Goal: Navigation & Orientation: Find specific page/section

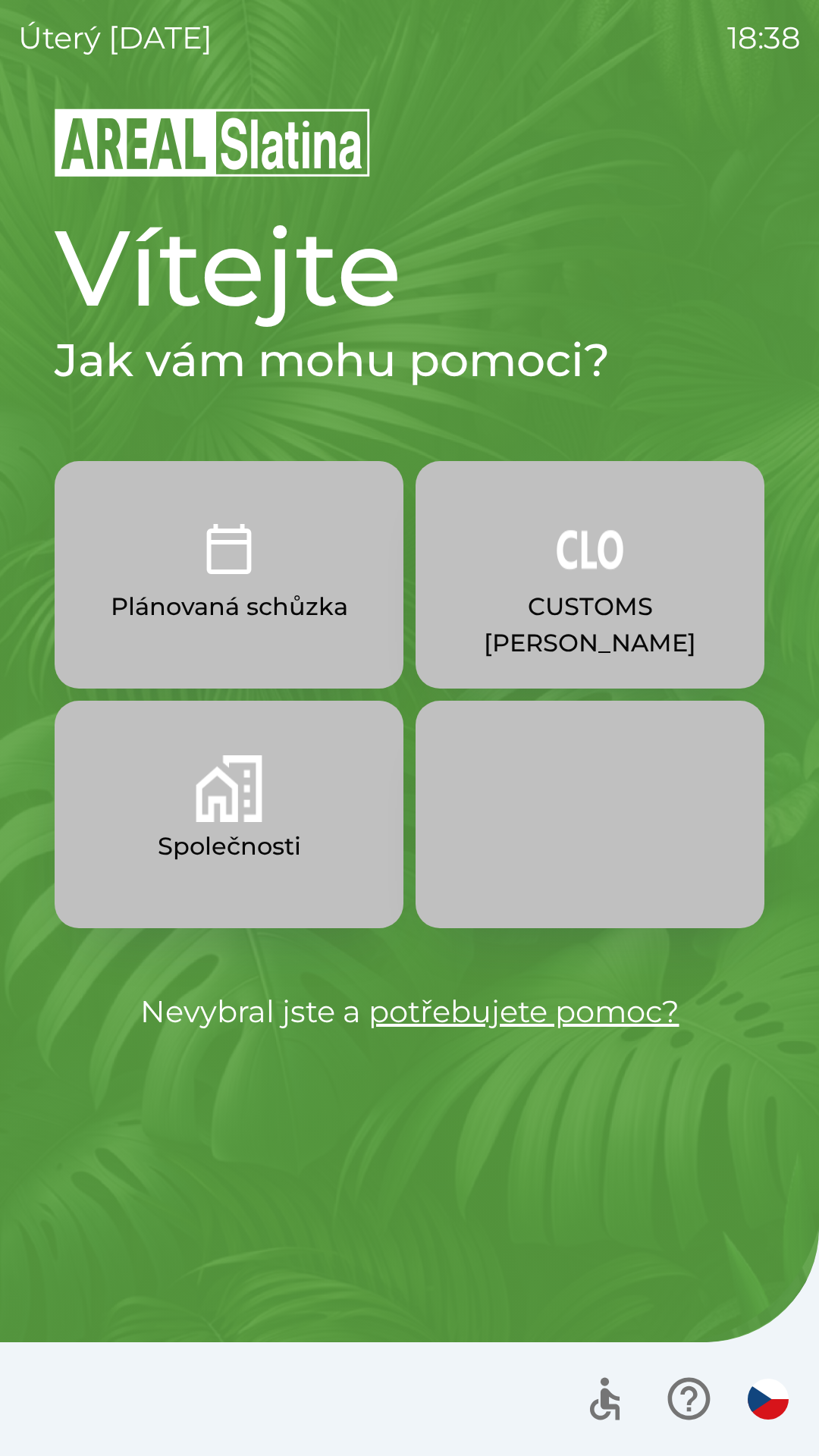
click at [692, 1397] on icon "button" at bounding box center [688, 1399] width 51 height 51
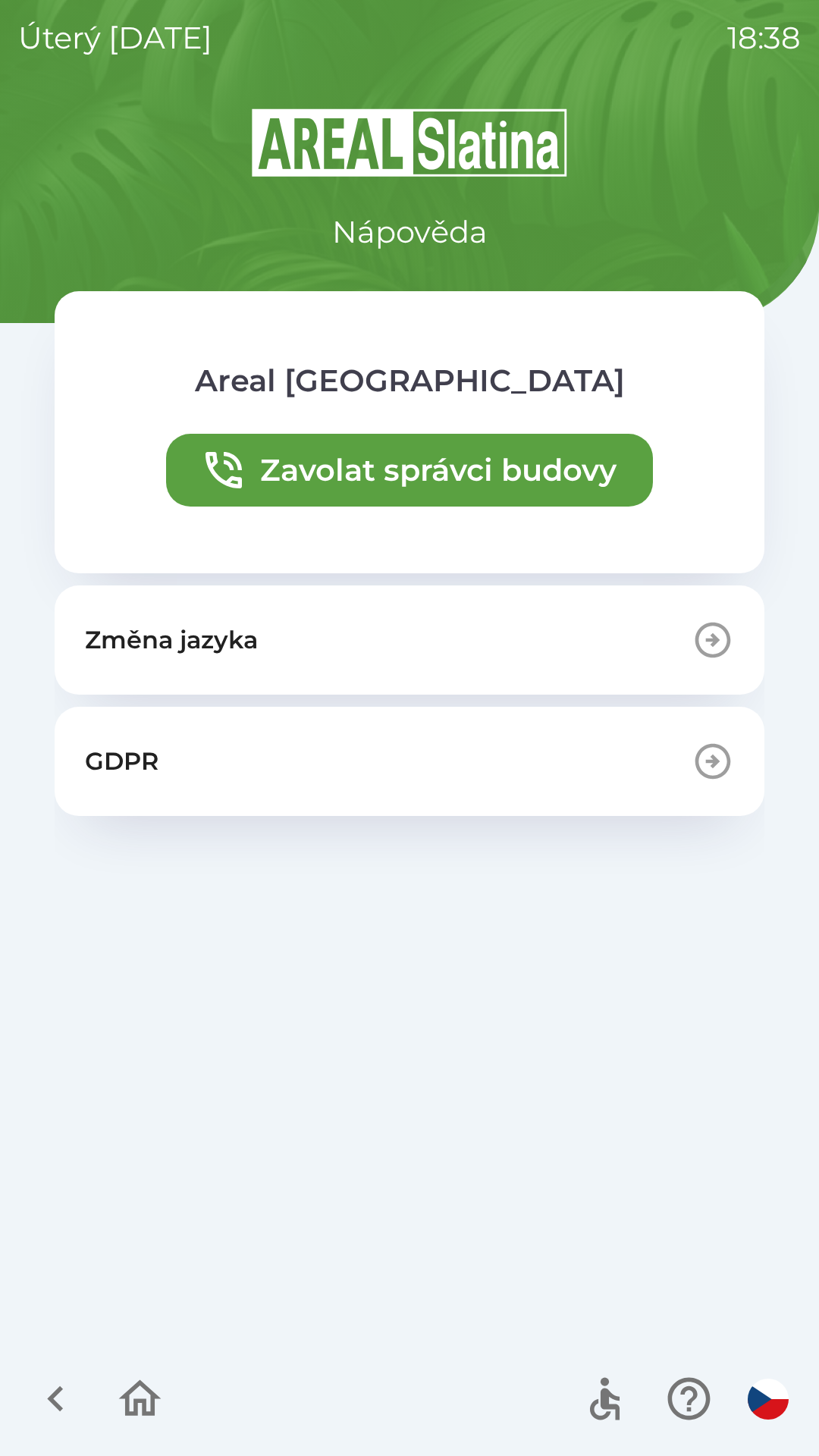
click at [149, 1392] on icon "button" at bounding box center [140, 1398] width 43 height 36
